Goal: Task Accomplishment & Management: Complete application form

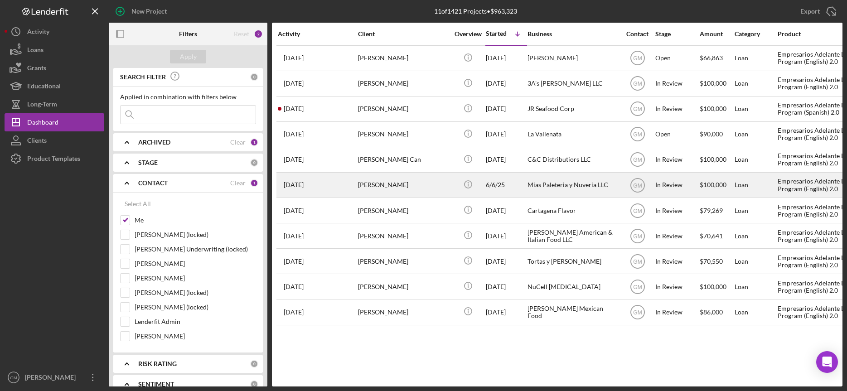
click at [430, 187] on div "[PERSON_NAME]" at bounding box center [403, 185] width 91 height 24
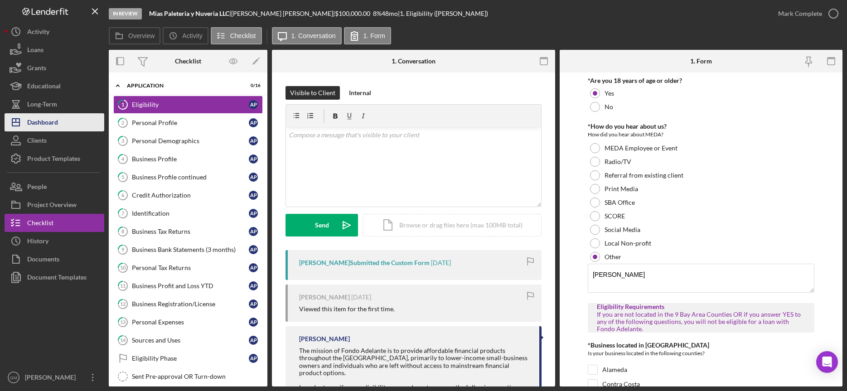
click at [54, 126] on div "Dashboard" at bounding box center [42, 123] width 31 height 20
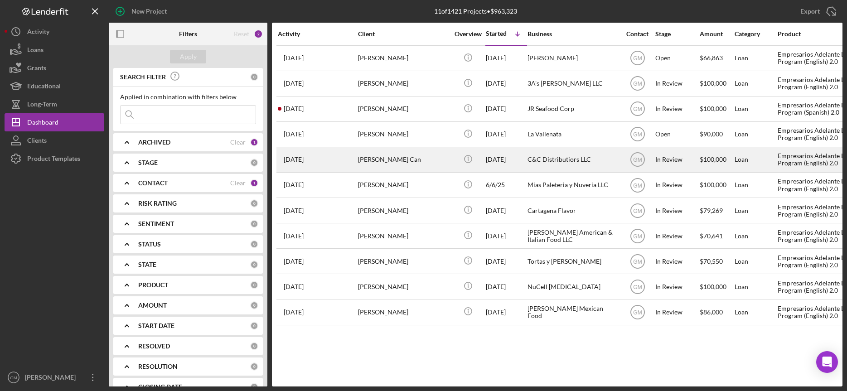
click at [412, 159] on div "[PERSON_NAME] Can" at bounding box center [403, 160] width 91 height 24
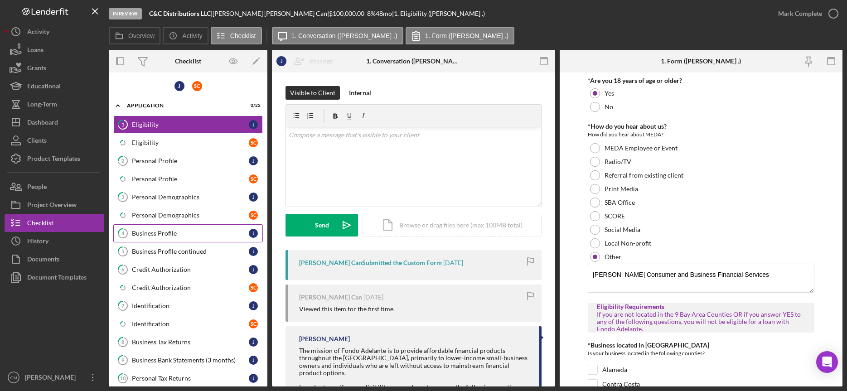
click at [167, 236] on div "Business Profile" at bounding box center [190, 233] width 117 height 7
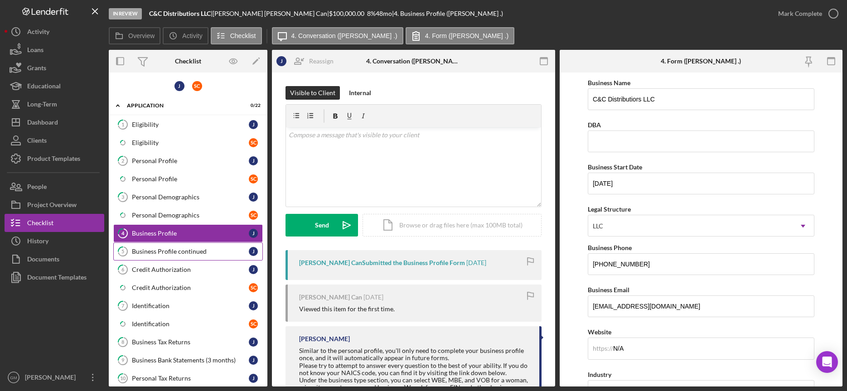
click at [193, 252] on div "Business Profile continued" at bounding box center [190, 251] width 117 height 7
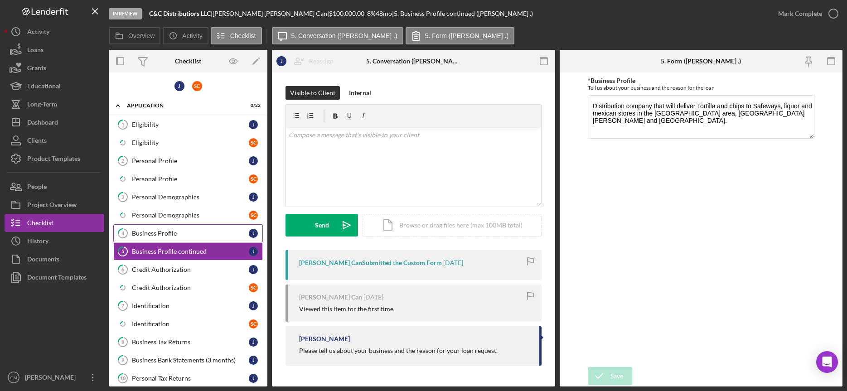
click at [187, 233] on div "Business Profile" at bounding box center [190, 233] width 117 height 7
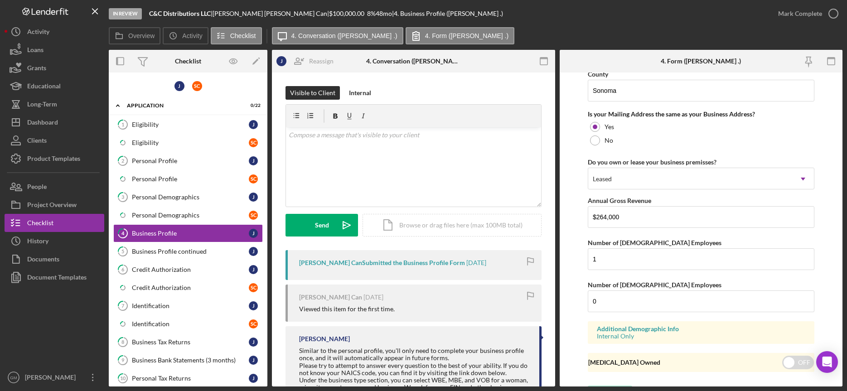
scroll to position [811, 0]
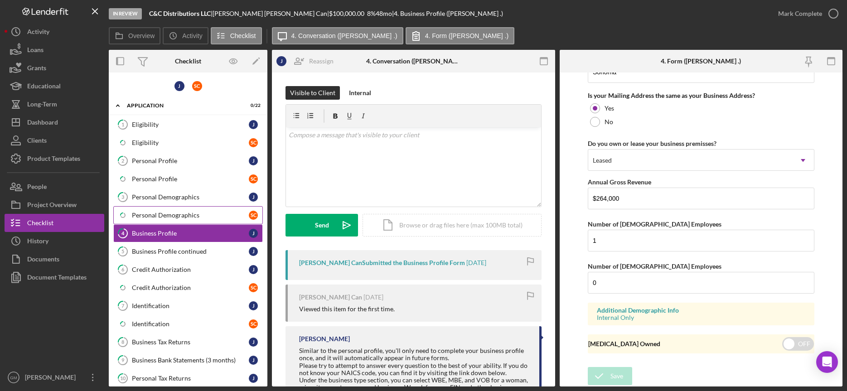
click at [179, 216] on div "Personal Demographics" at bounding box center [190, 215] width 117 height 7
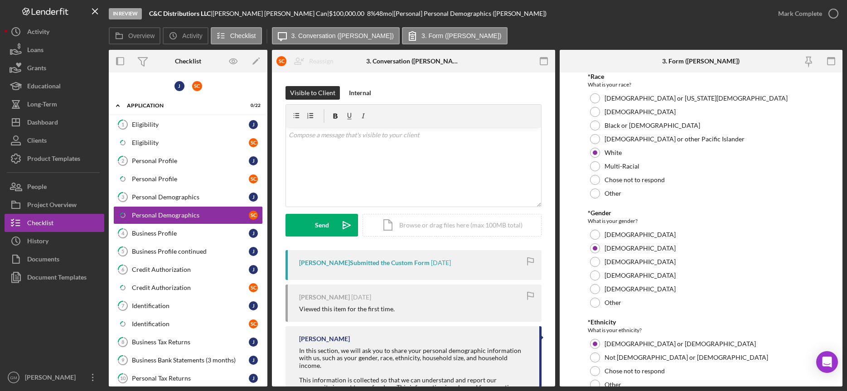
scroll to position [172, 0]
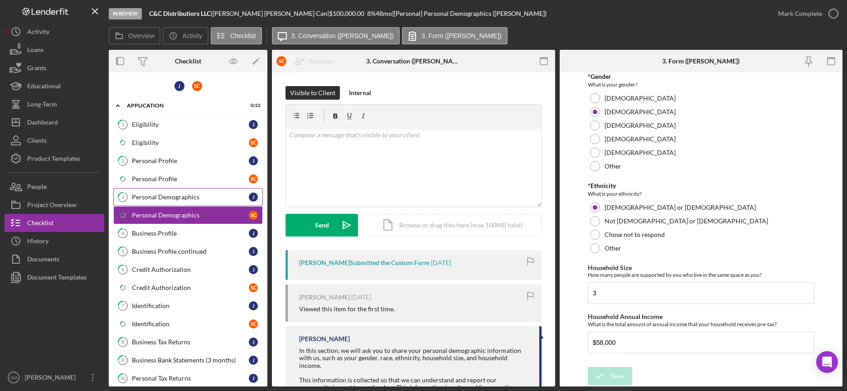
click at [220, 201] on link "3 Personal Demographics J" at bounding box center [187, 197] width 149 height 18
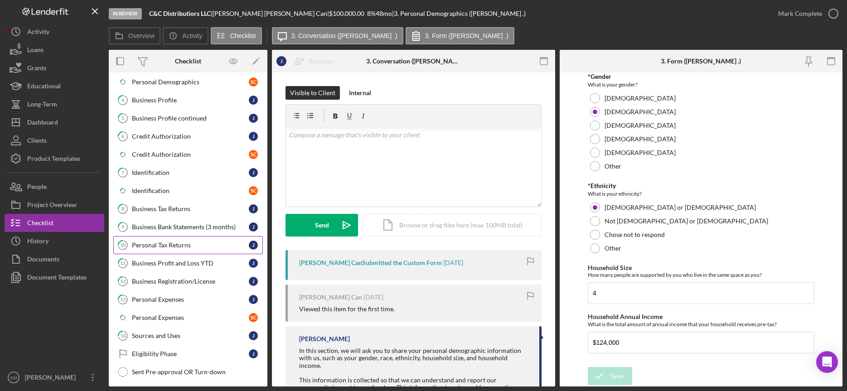
scroll to position [178, 0]
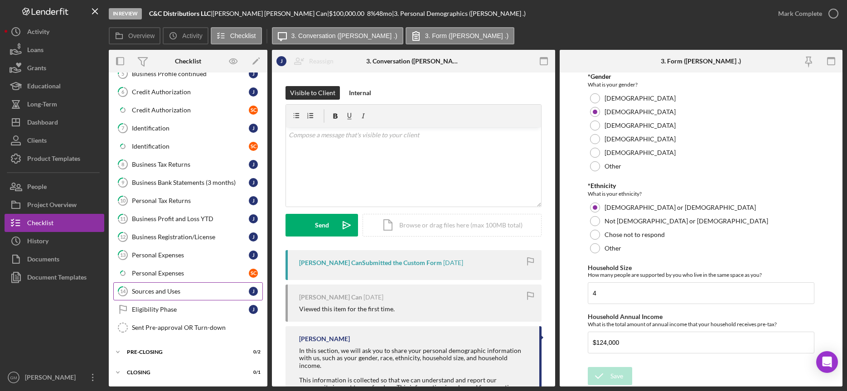
click at [162, 291] on div "Sources and Uses" at bounding box center [190, 291] width 117 height 7
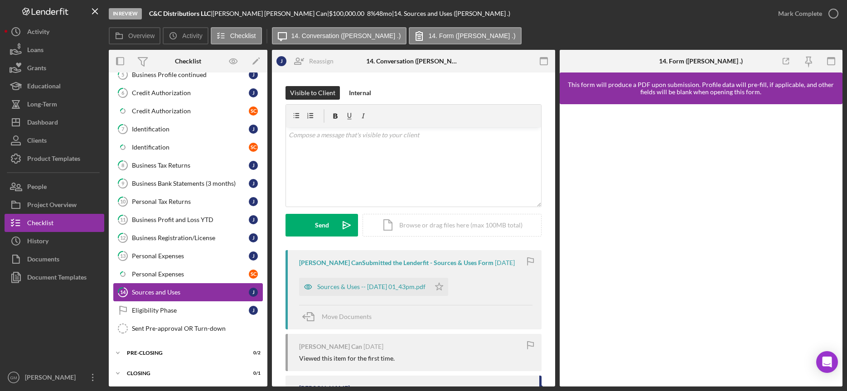
scroll to position [178, 0]
click at [391, 278] on div "Sources & Uses -- [DATE] 01_43pm.pdf" at bounding box center [364, 287] width 131 height 18
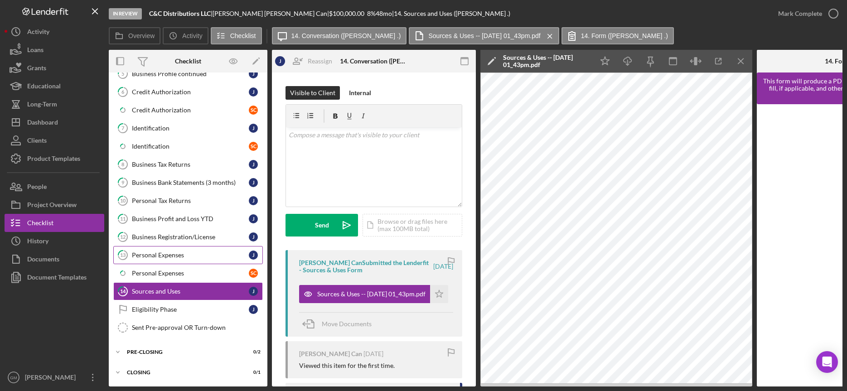
click at [183, 254] on div "Personal Expenses" at bounding box center [190, 254] width 117 height 7
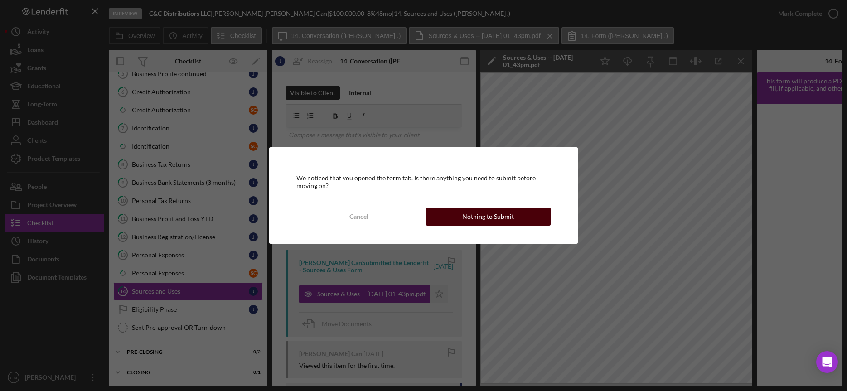
click at [523, 217] on button "Nothing to Submit" at bounding box center [488, 216] width 125 height 18
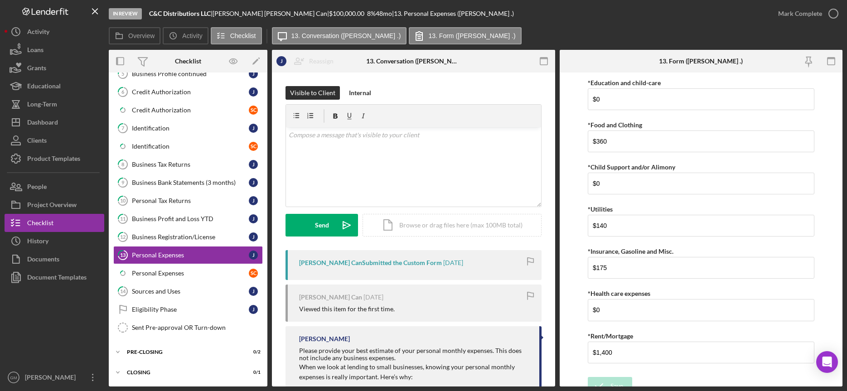
scroll to position [10, 0]
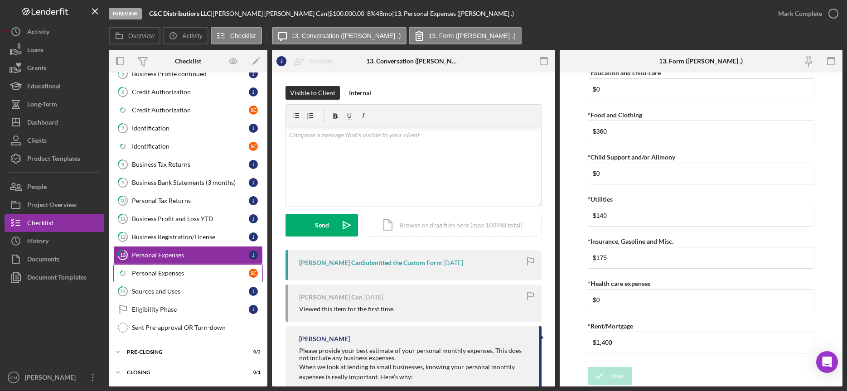
click at [183, 274] on div "Personal Expenses" at bounding box center [190, 273] width 117 height 7
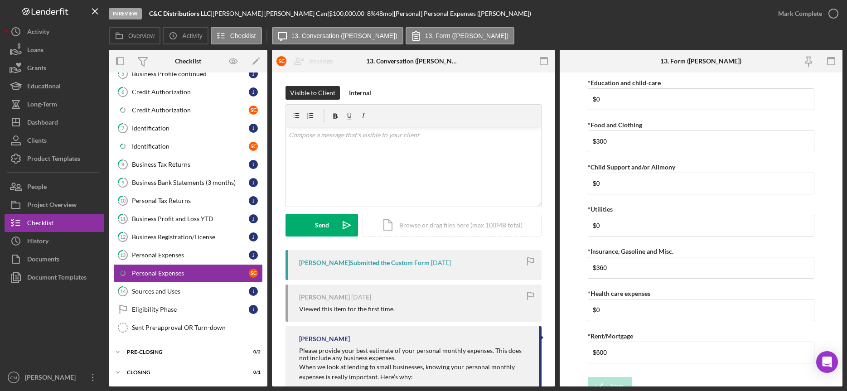
scroll to position [178, 0]
